Goal: Information Seeking & Learning: Find contact information

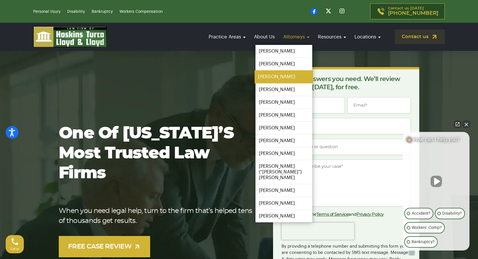
click at [282, 78] on link "[PERSON_NAME]" at bounding box center [284, 76] width 59 height 13
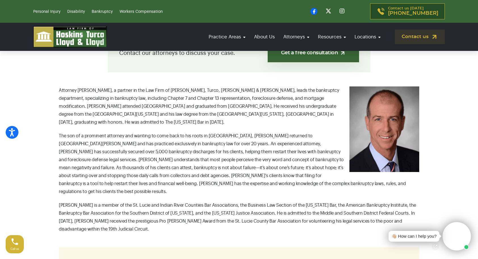
scroll to position [172, 0]
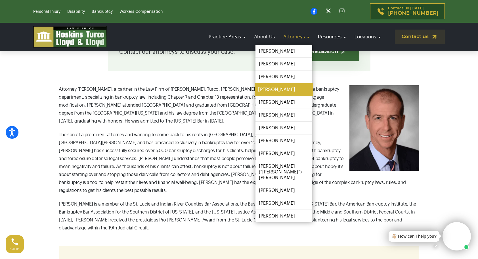
click at [272, 92] on link "[PERSON_NAME]" at bounding box center [284, 89] width 59 height 13
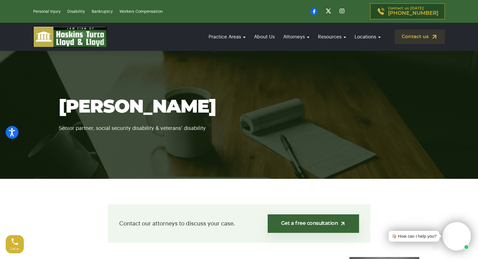
scroll to position [168, 0]
